Goal: Find specific page/section: Find specific page/section

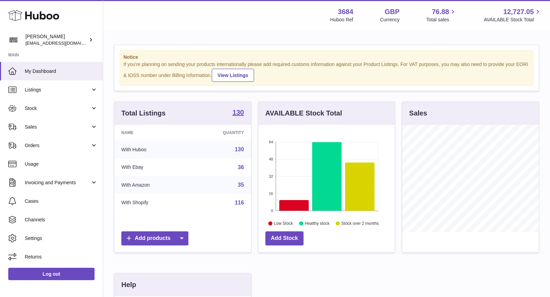
scroll to position [107, 137]
click at [60, 126] on span "Sales" at bounding box center [58, 127] width 66 height 7
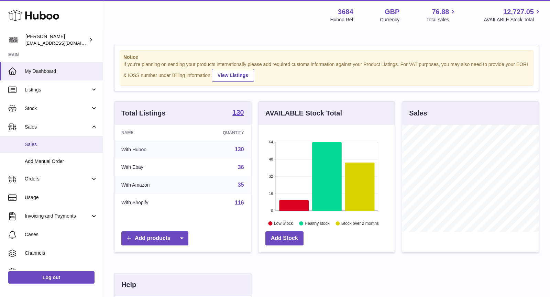
click at [57, 145] on span "Sales" at bounding box center [61, 144] width 73 height 7
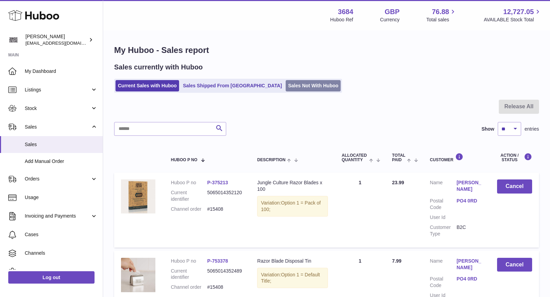
click at [286, 84] on link "Sales Not With Huboo" at bounding box center [313, 85] width 55 height 11
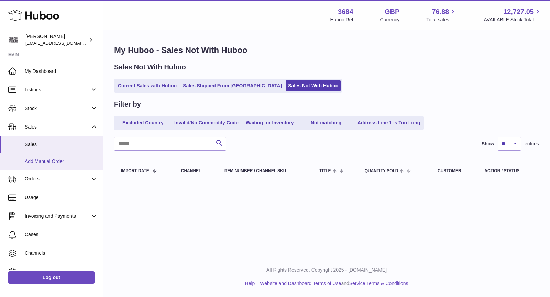
click at [44, 160] on span "Add Manual Order" at bounding box center [61, 161] width 73 height 7
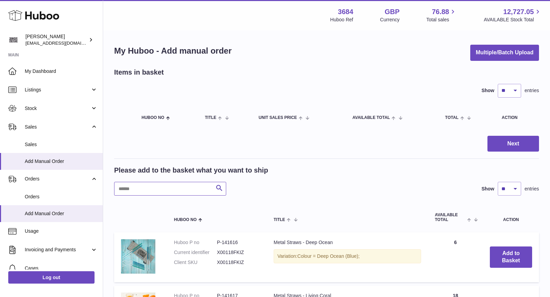
click at [167, 188] on input "text" at bounding box center [170, 189] width 112 height 14
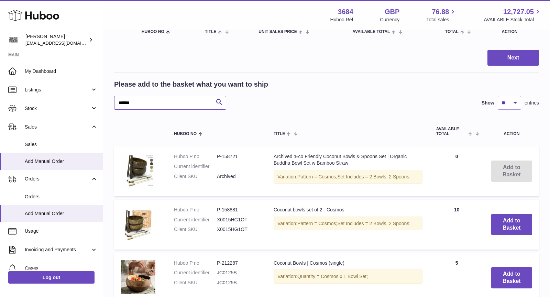
scroll to position [85, 0]
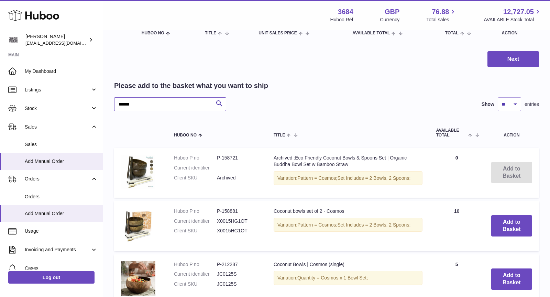
type input "******"
click at [48, 125] on span "Sales" at bounding box center [58, 127] width 66 height 7
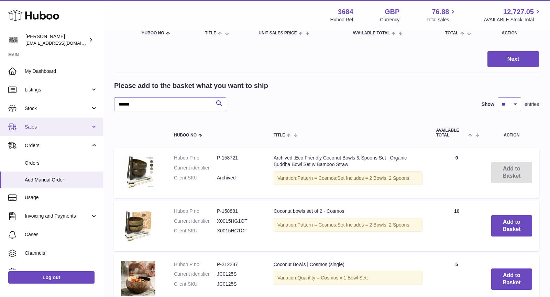
click at [53, 123] on link "Sales" at bounding box center [51, 127] width 103 height 19
